Goal: Task Accomplishment & Management: Manage account settings

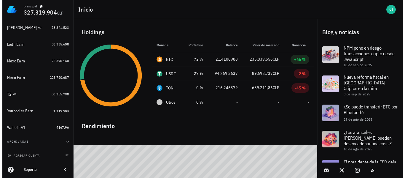
scroll to position [82, 0]
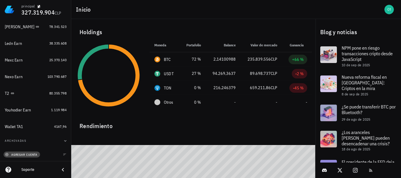
click at [27, 155] on span "agregar cuenta" at bounding box center [21, 154] width 31 height 4
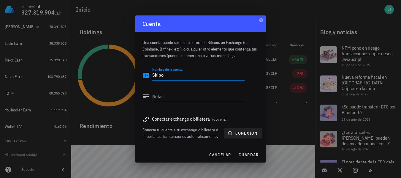
type textarea "Skipo"
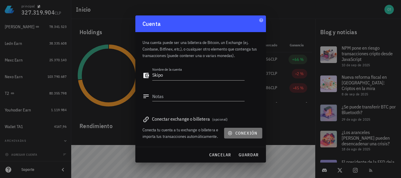
click at [241, 130] on span "conexión" at bounding box center [243, 132] width 28 height 5
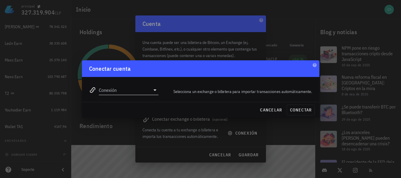
click at [151, 90] on icon at bounding box center [154, 89] width 7 height 7
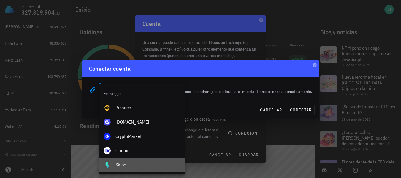
click at [140, 165] on div "Skipo" at bounding box center [147, 165] width 65 height 6
type input "Skipo"
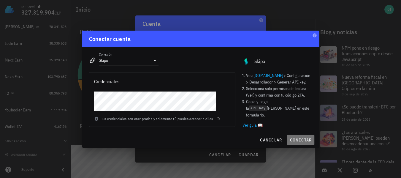
click at [304, 139] on span "conectar" at bounding box center [300, 139] width 22 height 5
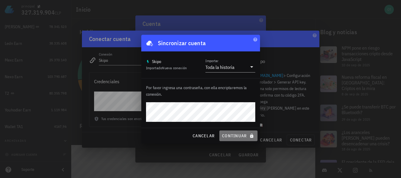
click at [237, 139] on button "continuar" at bounding box center [238, 135] width 38 height 11
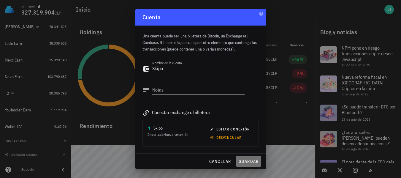
click at [252, 161] on span "guardar" at bounding box center [248, 160] width 20 height 5
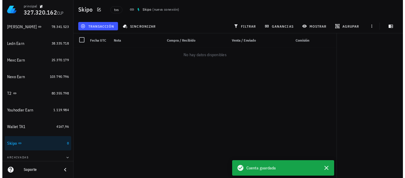
scroll to position [99, 0]
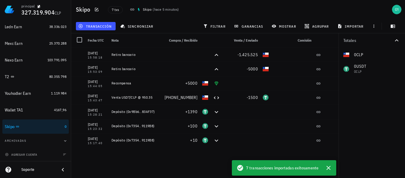
click at [149, 152] on div "[DATE] 15:58:18 Retiro bancario -1.425.525 [DATE] 15:53:09 Retiro bancario -500…" at bounding box center [205, 109] width 268 height 125
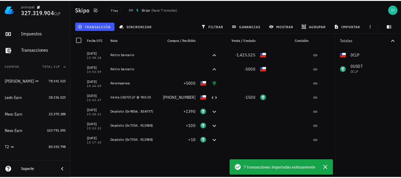
scroll to position [0, 0]
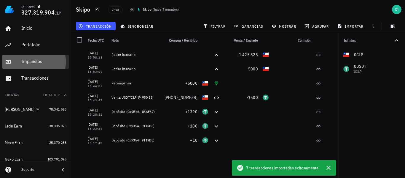
click at [42, 62] on div "Impuestos" at bounding box center [43, 61] width 45 height 6
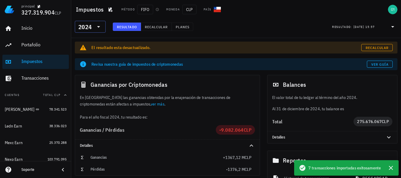
click at [97, 25] on icon at bounding box center [98, 26] width 7 height 7
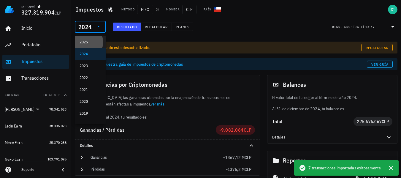
click at [96, 44] on div "2025" at bounding box center [89, 42] width 21 height 5
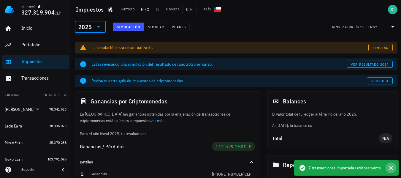
click at [389, 167] on icon "button" at bounding box center [390, 167] width 7 height 7
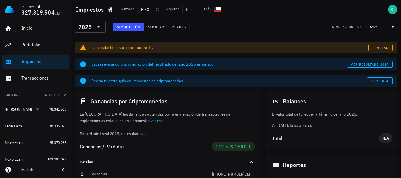
drag, startPoint x: 404, startPoint y: 71, endPoint x: 377, endPoint y: 38, distance: 43.4
click at [377, 38] on div "​ 2025 Simulación Simular Planes Simulación: [DATE] 16:07" at bounding box center [236, 28] width 330 height 19
click at [377, 49] on span "Simular" at bounding box center [380, 47] width 17 height 4
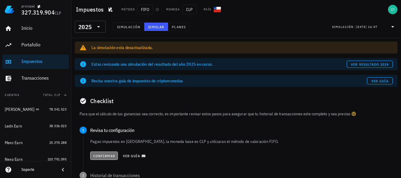
click at [113, 155] on span "Confirmar" at bounding box center [104, 155] width 22 height 4
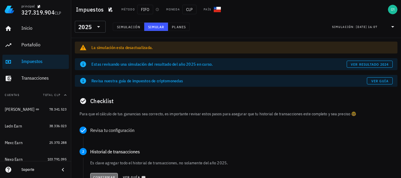
click at [105, 174] on button "Confirmar" at bounding box center [104, 177] width 28 height 8
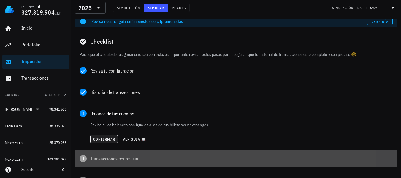
click at [102, 154] on div "4 Transacciones por revisar" at bounding box center [236, 158] width 322 height 17
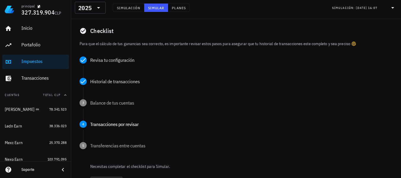
scroll to position [71, 0]
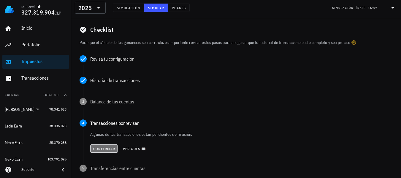
click at [103, 148] on span "Confirmar" at bounding box center [104, 148] width 22 height 4
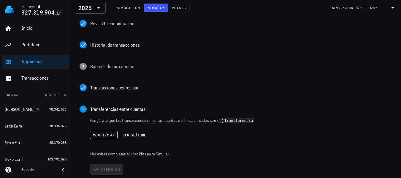
scroll to position [107, 0]
click at [103, 136] on span "Confirmar" at bounding box center [104, 134] width 22 height 4
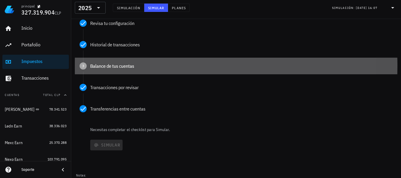
click at [118, 66] on div "Balance de tus cuentas" at bounding box center [241, 65] width 302 height 5
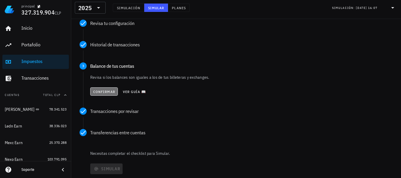
click at [101, 92] on span "Confirmar" at bounding box center [104, 91] width 22 height 4
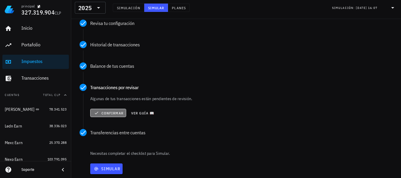
click at [107, 113] on span "Confirmar" at bounding box center [108, 112] width 31 height 5
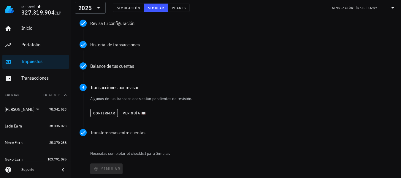
click at [142, 164] on div "Simular" at bounding box center [243, 168] width 308 height 15
click at [110, 117] on button "Confirmar" at bounding box center [104, 113] width 28 height 8
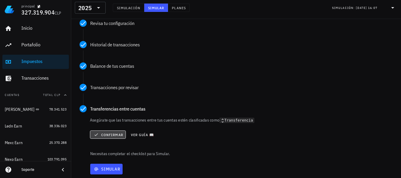
click at [106, 132] on span "Confirmar" at bounding box center [108, 134] width 31 height 5
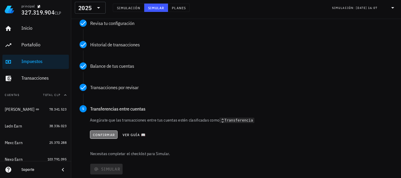
click at [109, 135] on span "Confirmar" at bounding box center [104, 134] width 22 height 4
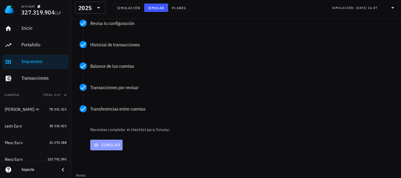
click at [108, 146] on span "Simular" at bounding box center [107, 144] width 28 height 5
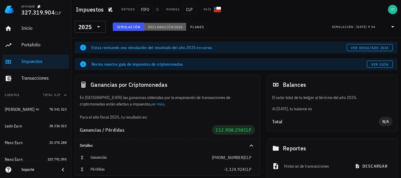
click at [169, 25] on span "Declaración" at bounding box center [161, 27] width 26 height 4
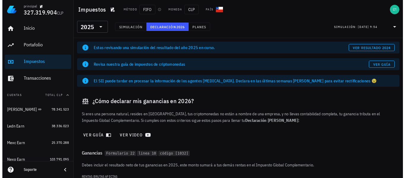
scroll to position [42, 0]
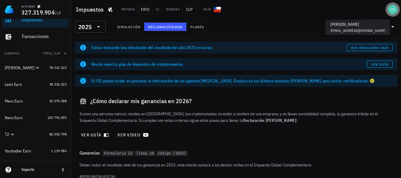
click at [393, 8] on div "avatar" at bounding box center [392, 9] width 9 height 9
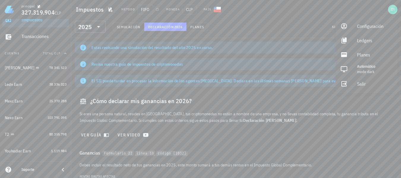
click at [320, 15] on div "Impuestos Método FIFO Moneda CLP País" at bounding box center [236, 9] width 330 height 19
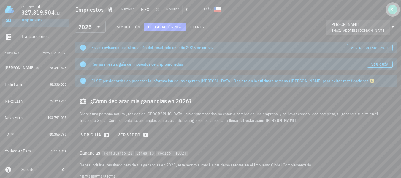
click at [393, 11] on div "avatar" at bounding box center [392, 9] width 9 height 9
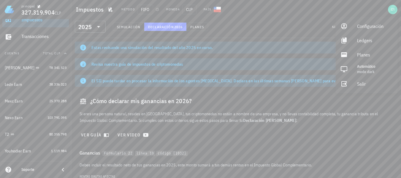
click at [315, 16] on div "Impuestos Método FIFO Moneda CLP País" at bounding box center [236, 9] width 330 height 19
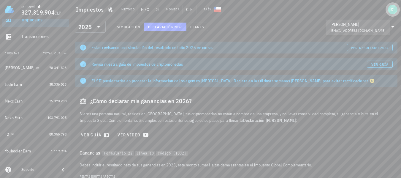
click at [392, 12] on div "avatar" at bounding box center [392, 9] width 9 height 9
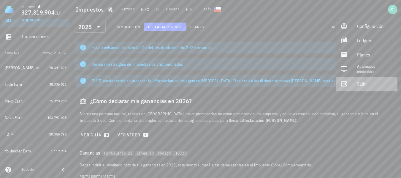
click at [358, 81] on div "Salir" at bounding box center [375, 84] width 36 height 12
